Goal: Information Seeking & Learning: Find specific fact

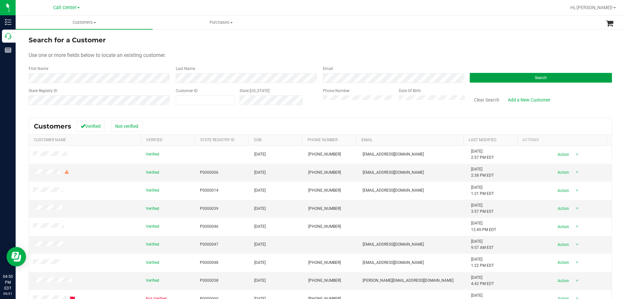
click at [491, 79] on button "Search" at bounding box center [541, 78] width 142 height 10
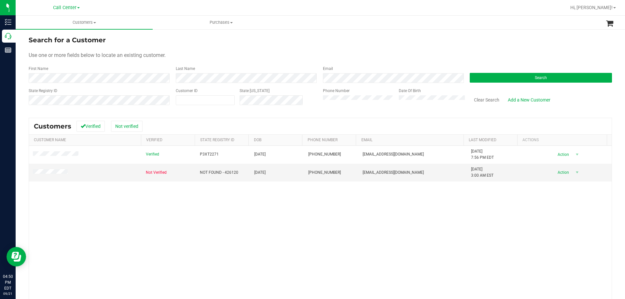
click at [208, 47] on form "Search for a Customer Use one or more fields below to locate an existing custom…" at bounding box center [320, 73] width 583 height 76
click at [489, 101] on button "Clear Search" at bounding box center [487, 99] width 34 height 11
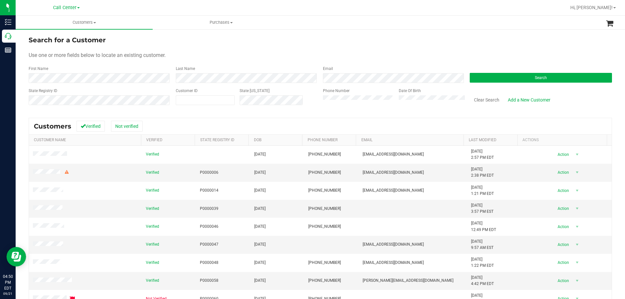
click at [162, 42] on div "Search for a Customer" at bounding box center [320, 40] width 583 height 10
click at [58, 7] on span "Call Center" at bounding box center [64, 8] width 23 height 6
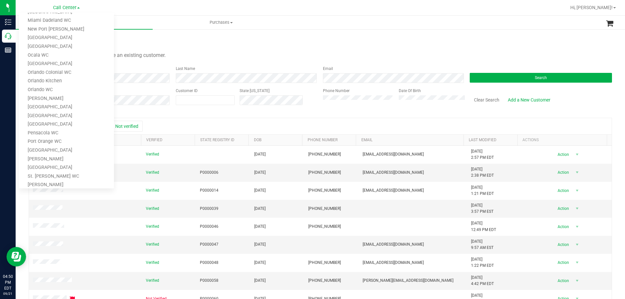
scroll to position [260, 0]
click at [56, 45] on link "[GEOGRAPHIC_DATA]" at bounding box center [66, 48] width 95 height 9
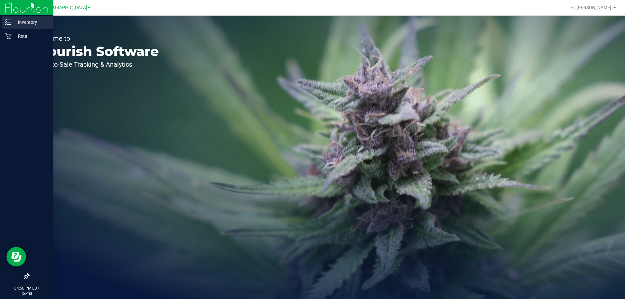
click at [39, 23] on p "Inventory" at bounding box center [30, 22] width 39 height 8
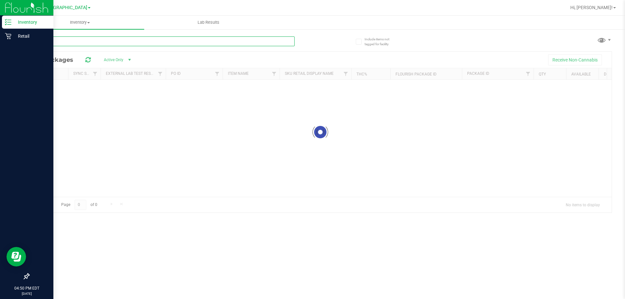
click at [172, 42] on input "text" at bounding box center [162, 41] width 266 height 10
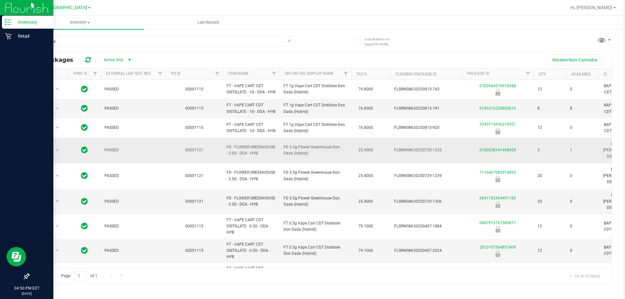
drag, startPoint x: 226, startPoint y: 157, endPoint x: 275, endPoint y: 167, distance: 50.8
click at [275, 163] on td "FD - FLOWER GREENHOUSE - 3.5G - DDA - HYB" at bounding box center [251, 151] width 57 height 26
copy span "FD - FLOWER GREENHOUSE - 3.5G - DDA - HYB"
click at [133, 41] on input "don dada" at bounding box center [162, 41] width 266 height 10
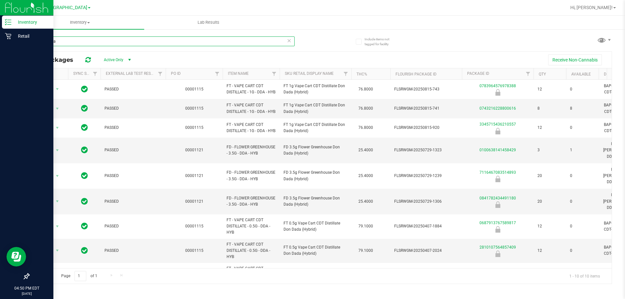
click at [133, 41] on input "don dada" at bounding box center [162, 41] width 266 height 10
paste input "FD - FLOWER GREENHOUSE - 3.5G - DDA - HYB"
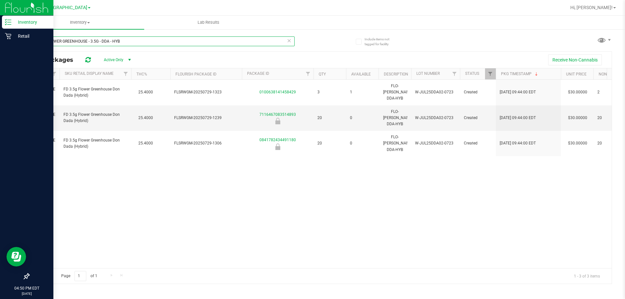
scroll to position [0, 108]
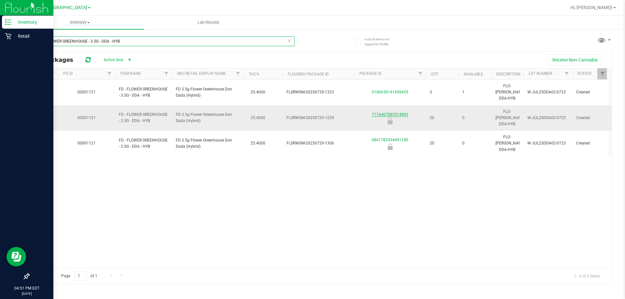
type input "FD - FLOWER GREENHOUSE - 3.5G - DDA - HYB"
click at [290, 41] on icon at bounding box center [289, 40] width 5 height 8
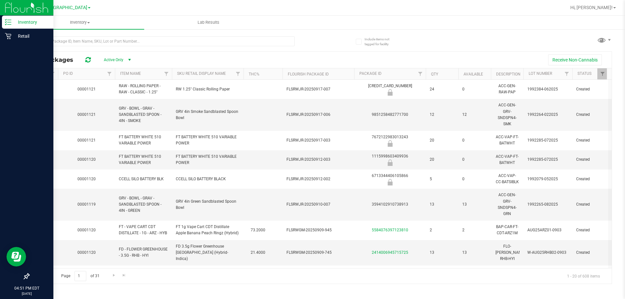
click at [313, 42] on div at bounding box center [175, 41] width 292 height 21
click at [282, 41] on input "text" at bounding box center [162, 41] width 266 height 10
click at [268, 41] on input "text" at bounding box center [162, 41] width 266 height 10
click at [325, 38] on div "All Packages Active Only Active Only Lab Samples Locked All External Internal R…" at bounding box center [320, 157] width 583 height 254
click at [245, 38] on input "text" at bounding box center [162, 41] width 266 height 10
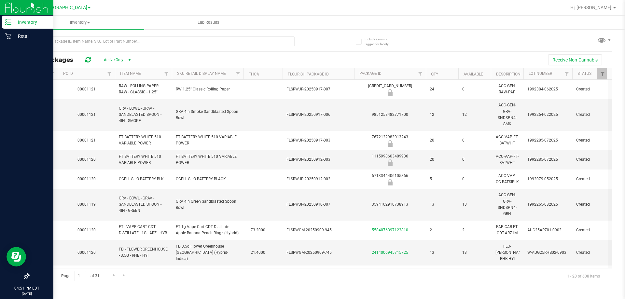
click at [327, 37] on div "All Packages Active Only Active Only Lab Samples Locked All External Internal R…" at bounding box center [320, 157] width 583 height 254
click at [275, 45] on input "text" at bounding box center [162, 41] width 266 height 10
click at [325, 41] on div "All Packages Active Only Active Only Lab Samples Locked All External Internal R…" at bounding box center [320, 157] width 583 height 254
click at [105, 43] on input "text" at bounding box center [162, 41] width 266 height 10
paste input "FD - FLOWER GREENHOUSE - 3.5G - DDA - HYB"
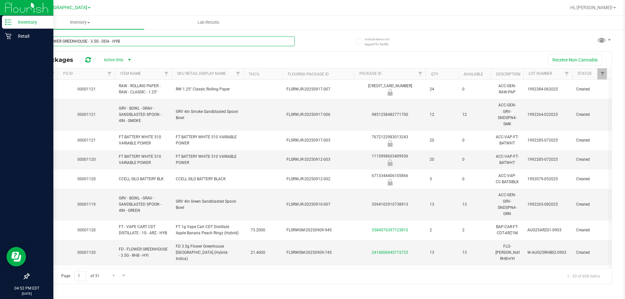
click at [114, 40] on input "FD - FLOWER GREENHOUSE - 3.5G - DDA - HYB" at bounding box center [162, 41] width 266 height 10
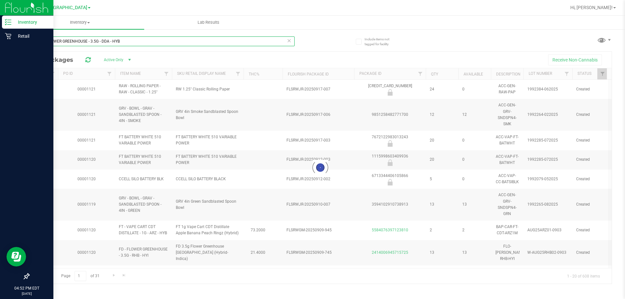
drag, startPoint x: 102, startPoint y: 40, endPoint x: 179, endPoint y: 42, distance: 77.8
click at [179, 42] on input "FD - FLOWER GREENHOUSE - 3.5G - DDA - HYB" at bounding box center [162, 41] width 266 height 10
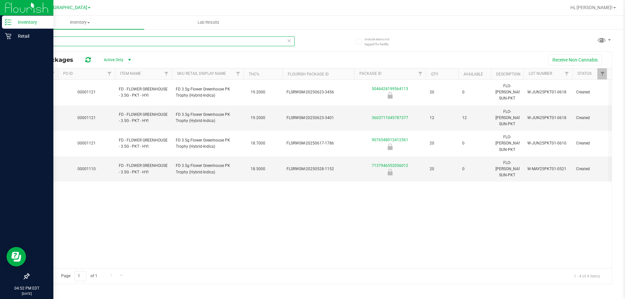
type input "F"
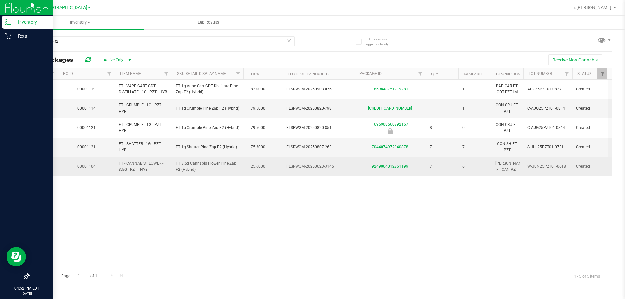
click at [199, 163] on span "FT 3.5g Cannabis Flower Pine Zap F2 (Hybrid)" at bounding box center [208, 166] width 64 height 12
copy td "FT 3.5g Cannabis Flower Pine Zap F2 (Hybrid)"
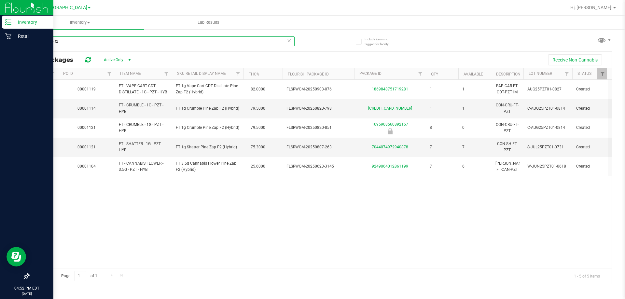
click at [103, 42] on input "pine zap f2" at bounding box center [162, 41] width 266 height 10
paste input "FT 3.5g Cannabis Flower Pine Zap F2 (Hybrid)"
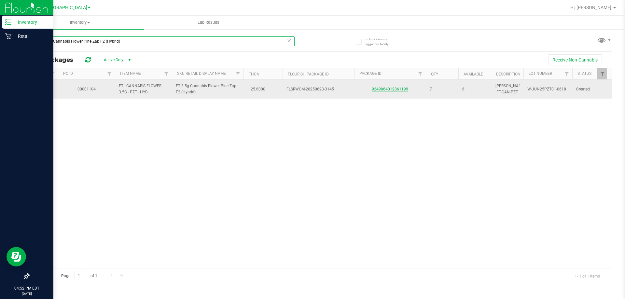
type input "FT 3.5g Cannabis Flower Pine Zap F2 (Hybrid)"
click at [397, 87] on link "9249064012861199" at bounding box center [390, 89] width 36 height 5
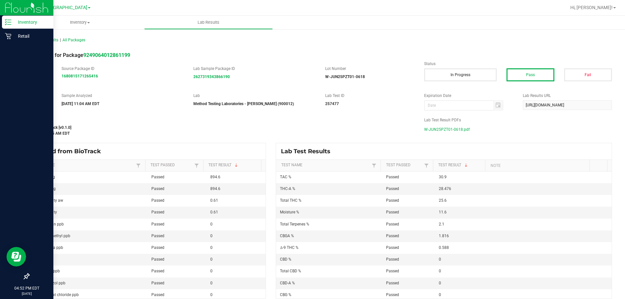
click at [437, 132] on span "W-JUN25PZT01-0618.pdf" at bounding box center [447, 130] width 46 height 10
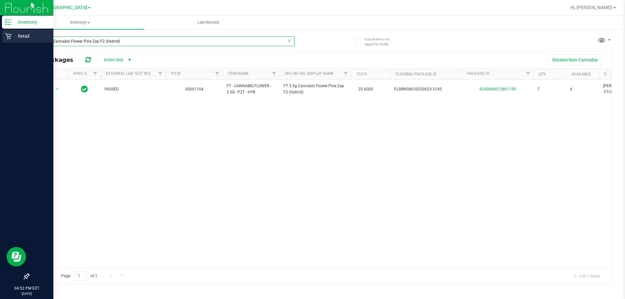
drag, startPoint x: 142, startPoint y: 41, endPoint x: 12, endPoint y: 41, distance: 129.8
click at [13, 41] on div "Inventory Retail 04:52 PM EDT 09/21/2025 09/21 Palm Bay WC Bonita Springs WC Bo…" at bounding box center [312, 149] width 625 height 299
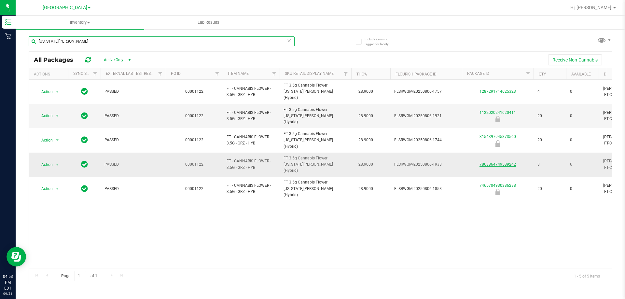
type input "georgia runtz"
click at [498, 162] on link "7863864749589242" at bounding box center [497, 164] width 36 height 5
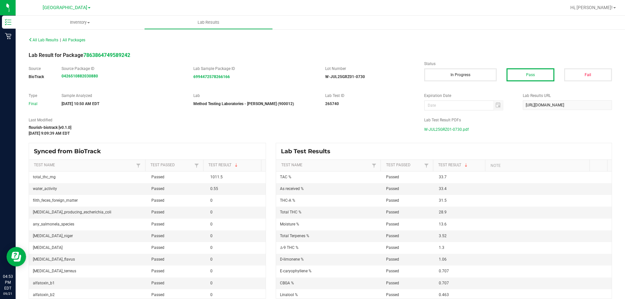
click at [457, 130] on span "W-JUL25GRZ01-0730.pdf" at bounding box center [446, 130] width 45 height 10
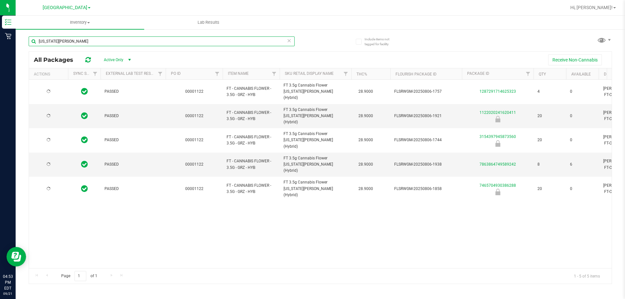
click at [118, 42] on input "georgia runtz" at bounding box center [162, 41] width 266 height 10
click at [85, 43] on input "georgia runtz" at bounding box center [162, 41] width 266 height 10
type input "7g"
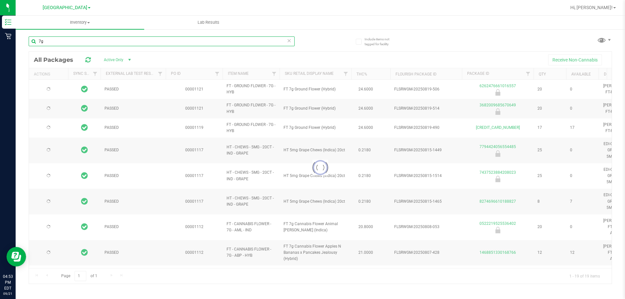
type input "2026-02-17"
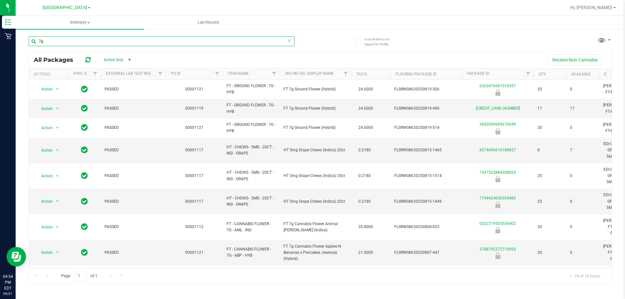
type input "7g"
click at [604, 9] on span "Hi, [PERSON_NAME]!" at bounding box center [591, 7] width 42 height 5
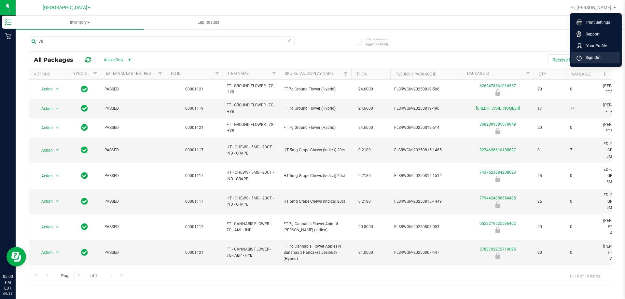
click at [595, 55] on span "Sign Out" at bounding box center [591, 57] width 19 height 7
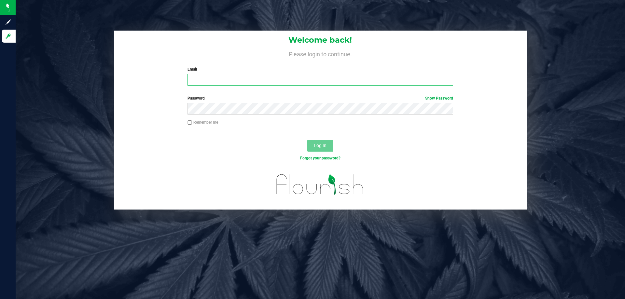
type input "testes@netacare.org"
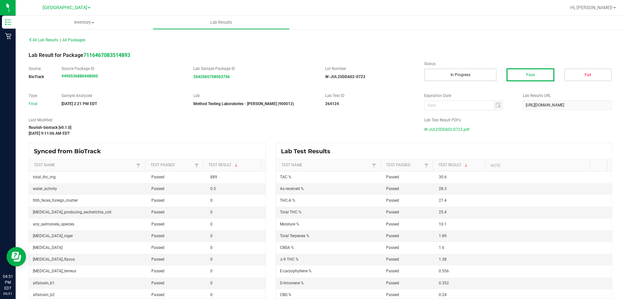
click at [451, 131] on span "W-JUL25DDA02-0723.pdf" at bounding box center [446, 130] width 45 height 10
